Goal: Task Accomplishment & Management: Complete application form

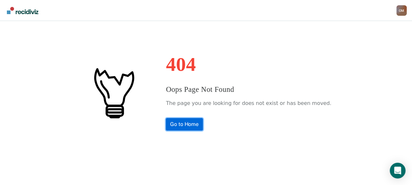
click at [197, 124] on link "Go to Home" at bounding box center [184, 124] width 37 height 12
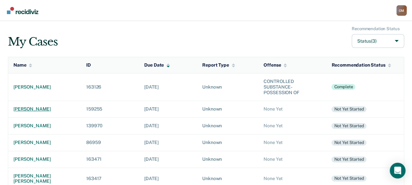
click at [37, 108] on div "[PERSON_NAME]" at bounding box center [44, 109] width 62 height 6
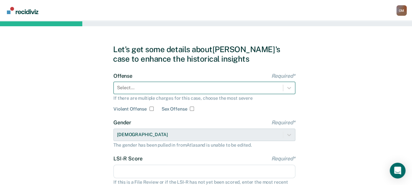
click at [178, 88] on div "Select..." at bounding box center [198, 87] width 169 height 9
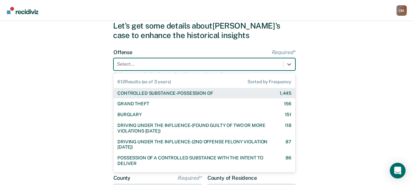
scroll to position [26, 0]
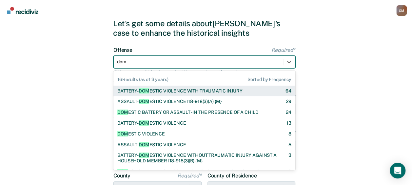
type input "dome"
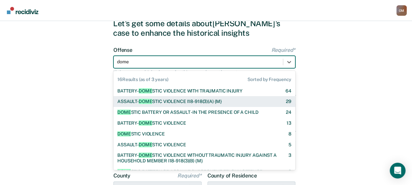
click at [183, 101] on div "ASSAULT- DOME STIC VIOLENCE I18-918(3)(A) {M}" at bounding box center [169, 102] width 104 height 6
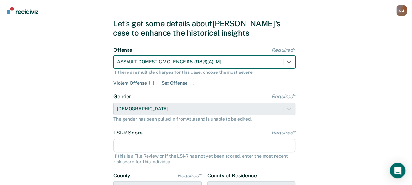
click at [100, 123] on div "Let's get some details about [PERSON_NAME]'s case to enhance the historical ins…" at bounding box center [206, 142] width 412 height 295
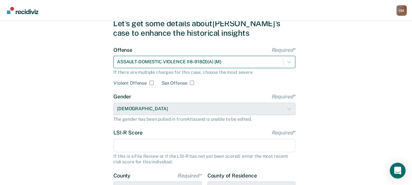
click at [162, 60] on div at bounding box center [198, 61] width 162 height 7
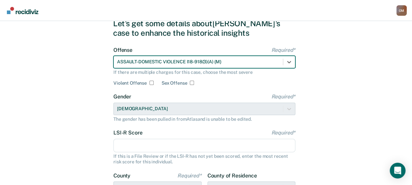
click at [233, 59] on div at bounding box center [198, 61] width 162 height 7
click at [259, 65] on div "ASSAULT-DOMESTIC VIOLENCE I18-918(3)(A) {M}" at bounding box center [198, 61] width 169 height 9
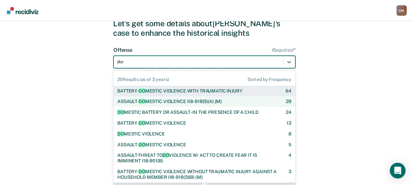
type input "dome"
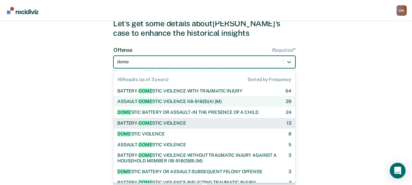
click at [234, 127] on div "BATTERY- DOME STIC VIOLENCE 13" at bounding box center [204, 123] width 182 height 11
checkbox input "true"
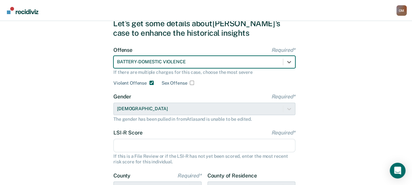
click at [228, 112] on div "Gender Required* [DEMOGRAPHIC_DATA] The gender has been pulled in from Atlas an…" at bounding box center [204, 107] width 182 height 28
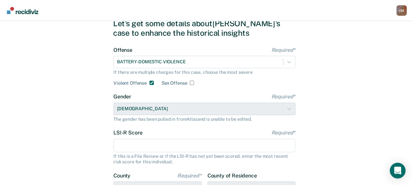
click at [201, 144] on input "LSI-R Score Required*" at bounding box center [204, 146] width 182 height 14
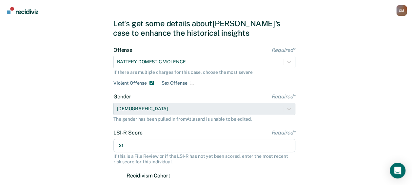
type input "21"
click at [92, 132] on div "Let's get some details about [PERSON_NAME]'s case to enhance the historical ins…" at bounding box center [206, 170] width 412 height 351
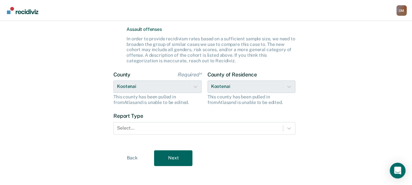
scroll to position [186, 0]
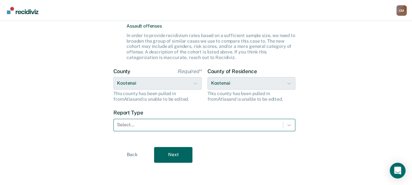
click at [241, 126] on div at bounding box center [198, 124] width 162 height 7
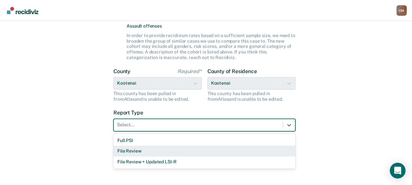
click at [218, 149] on div "File Review" at bounding box center [204, 150] width 182 height 11
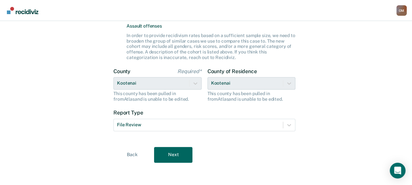
click at [208, 134] on form "Offense Required* BATTERY-DOMESTIC VIOLENCE If there are multiple charges for t…" at bounding box center [204, 12] width 182 height 253
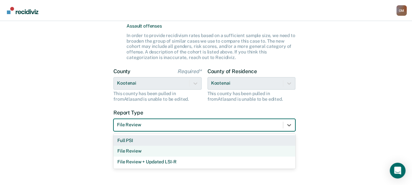
click at [205, 127] on div at bounding box center [198, 124] width 162 height 7
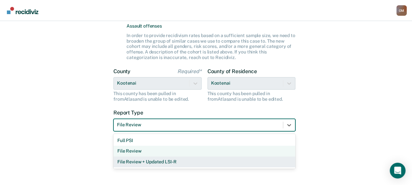
click at [181, 162] on div "File Review + Updated LSI-R" at bounding box center [204, 161] width 182 height 11
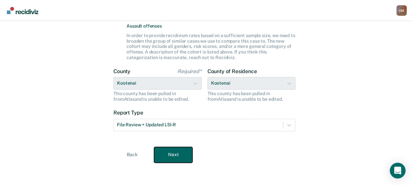
click at [175, 156] on button "Next" at bounding box center [173, 155] width 38 height 16
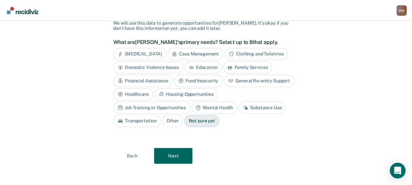
click at [184, 119] on div "Not sure yet" at bounding box center [201, 121] width 35 height 12
click at [183, 160] on button "Next" at bounding box center [173, 156] width 38 height 16
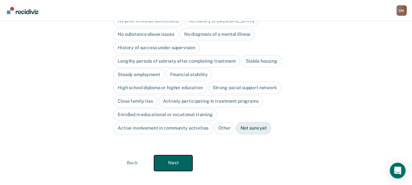
click at [183, 159] on button "Next" at bounding box center [173, 163] width 38 height 16
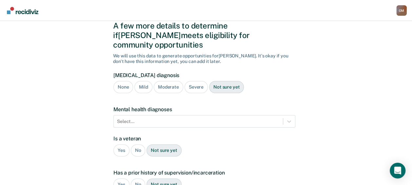
scroll to position [0, 0]
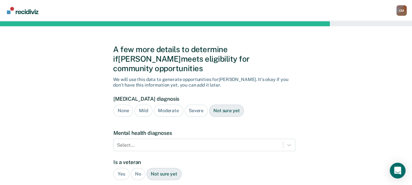
click at [235, 104] on div "Not sure yet" at bounding box center [226, 110] width 35 height 12
click at [135, 168] on div "No" at bounding box center [138, 174] width 15 height 12
click at [131, 140] on div "Select..." at bounding box center [204, 145] width 182 height 12
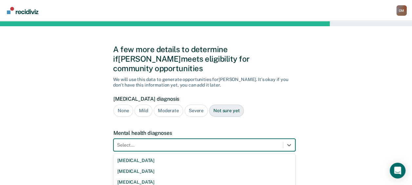
scroll to position [60, 0]
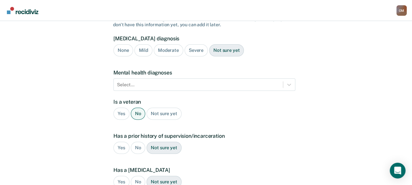
drag, startPoint x: 318, startPoint y: 105, endPoint x: 354, endPoint y: 135, distance: 46.3
click at [354, 135] on div "A few more details to determine if [PERSON_NAME] meets eligibility for communit…" at bounding box center [206, 138] width 412 height 355
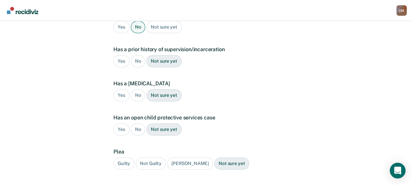
scroll to position [150, 0]
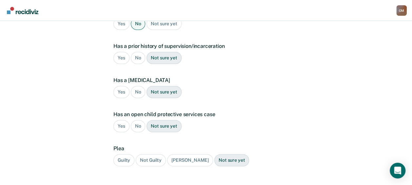
click at [118, 52] on div "Yes" at bounding box center [121, 58] width 16 height 12
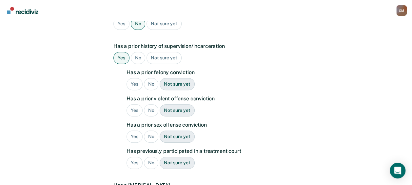
click at [133, 78] on div "Yes" at bounding box center [134, 84] width 16 height 12
click at [134, 104] on div "Yes" at bounding box center [134, 110] width 16 height 12
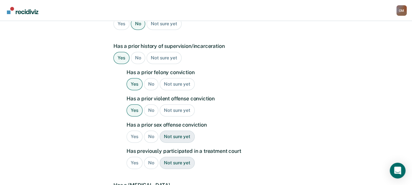
click at [149, 130] on div "No" at bounding box center [151, 136] width 15 height 12
click at [151, 157] on div "No" at bounding box center [151, 163] width 15 height 12
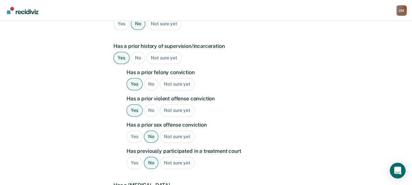
click at [265, 144] on div "Has a prior felony conviction Yes No Not sure yet Has a prior violent offense c…" at bounding box center [210, 121] width 169 height 105
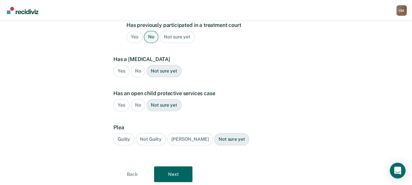
scroll to position [277, 0]
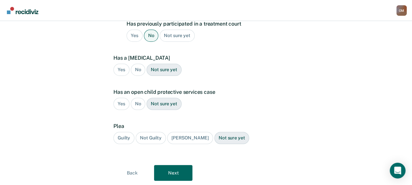
click at [136, 64] on div "No" at bounding box center [138, 70] width 15 height 12
click at [140, 98] on div "No" at bounding box center [138, 104] width 15 height 12
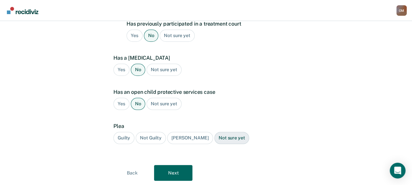
click at [123, 132] on div "Guilty" at bounding box center [123, 138] width 21 height 12
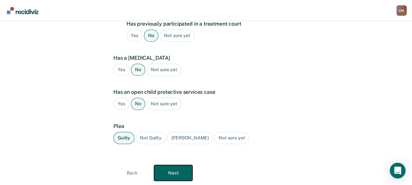
click at [171, 165] on button "Next" at bounding box center [173, 173] width 38 height 16
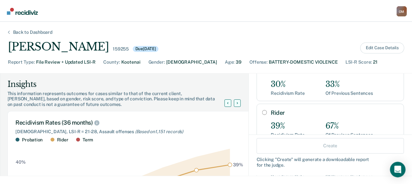
scroll to position [48, 0]
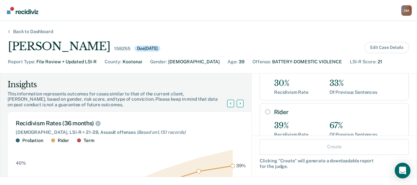
click at [259, 110] on div "Rider 39% Recidivism Rate 67% Of Previous Sentences" at bounding box center [333, 123] width 149 height 40
radio input "true"
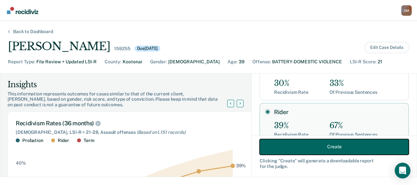
click at [307, 147] on button "Create" at bounding box center [333, 147] width 149 height 16
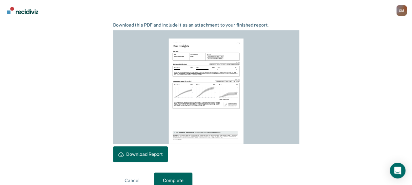
scroll to position [189, 0]
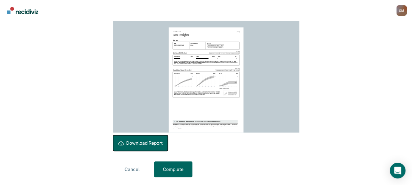
click at [166, 141] on button "Download Report" at bounding box center [140, 143] width 55 height 16
